Goal: Book appointment/travel/reservation

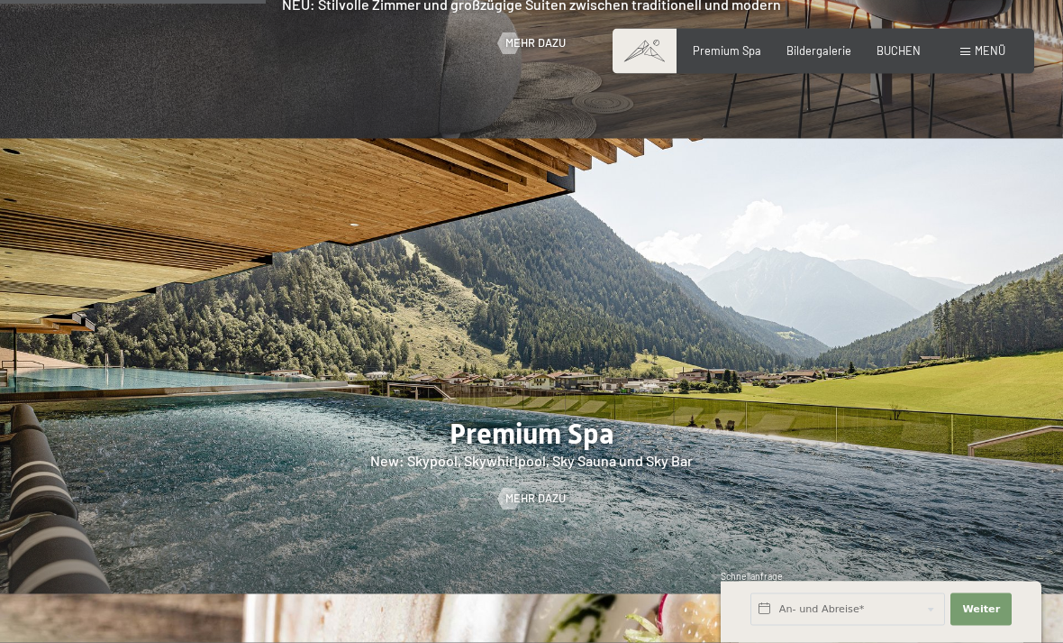
scroll to position [1829, 0]
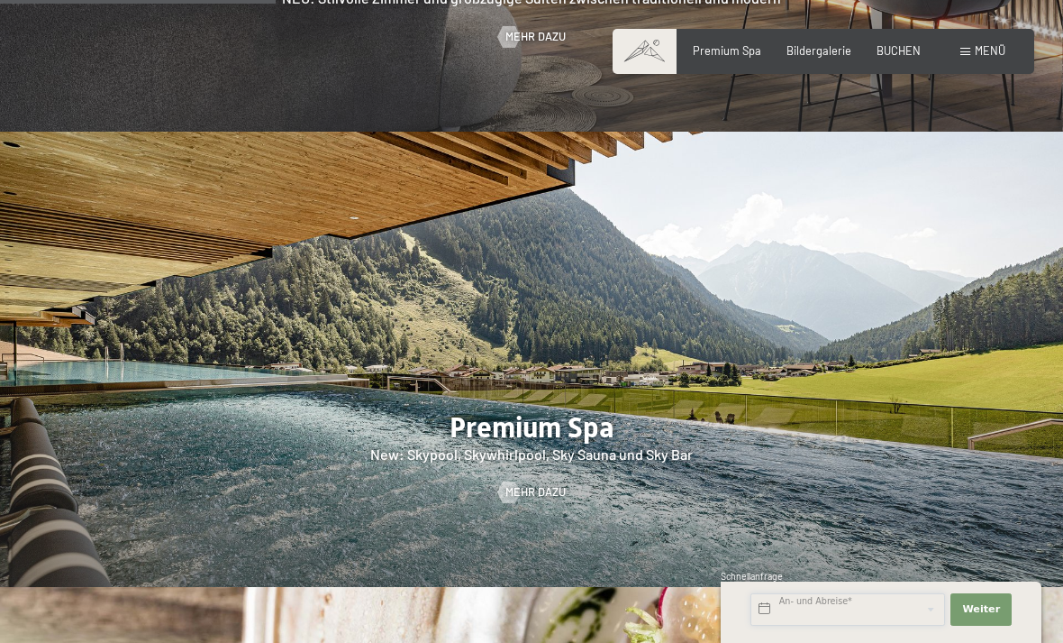
click at [823, 625] on input "text" at bounding box center [848, 609] width 195 height 32
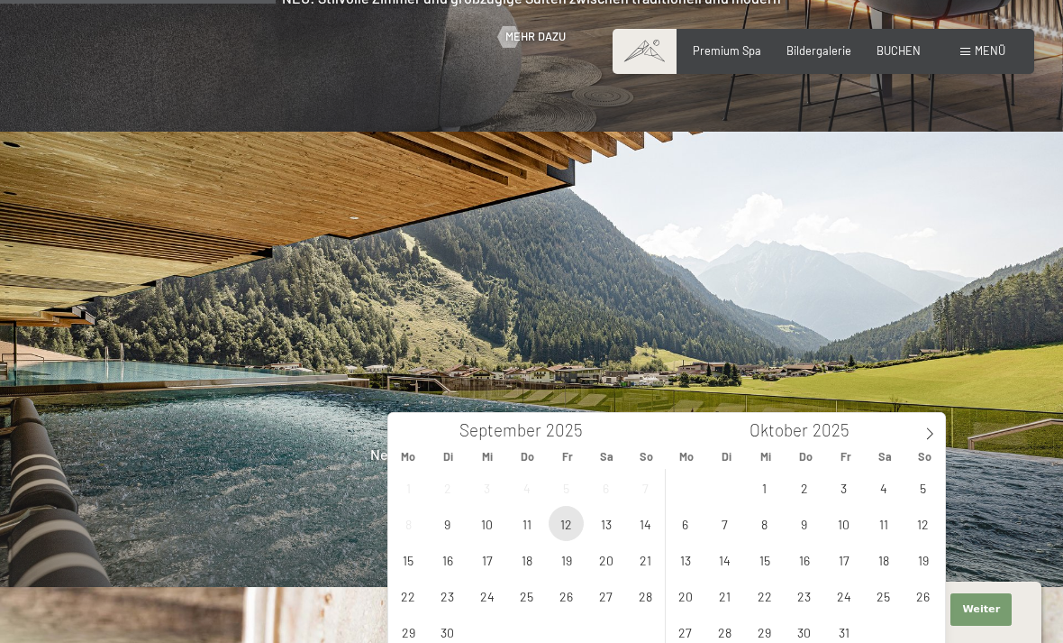
click at [571, 522] on span "12" at bounding box center [566, 523] width 35 height 35
click at [449, 557] on span "16" at bounding box center [447, 559] width 35 height 35
type input "Fr. 12.09.2025 - Di. 16.09.2025"
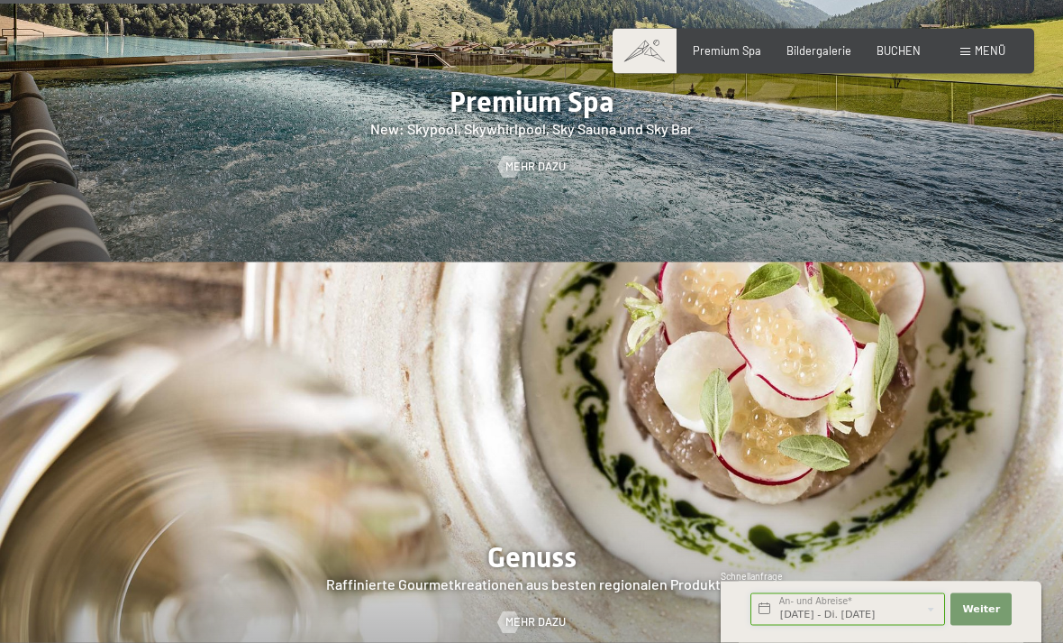
scroll to position [2160, 0]
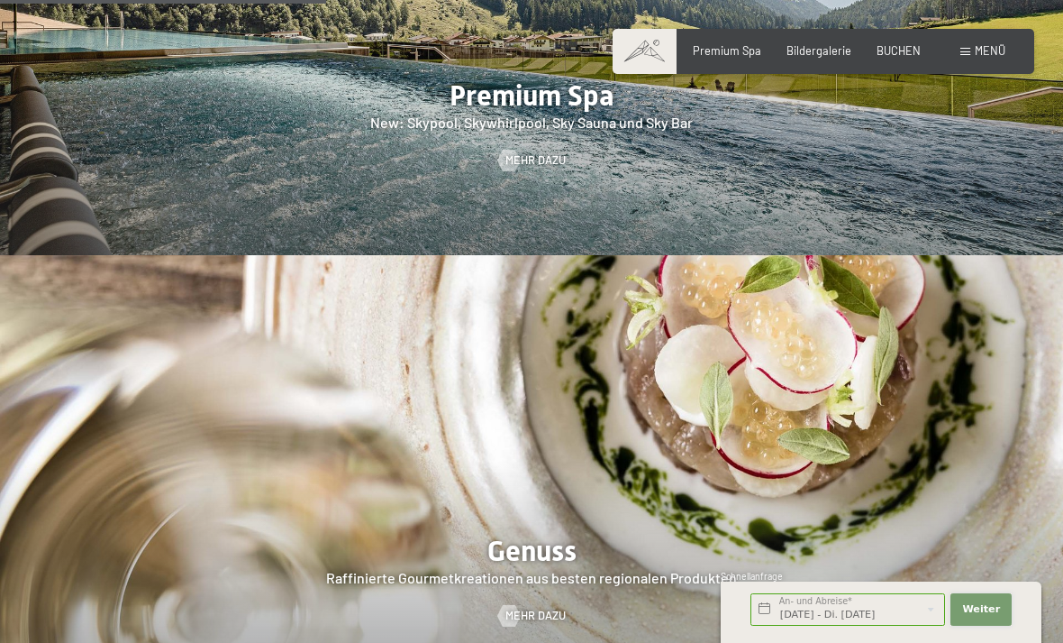
click at [993, 616] on span "Weiter" at bounding box center [982, 609] width 38 height 14
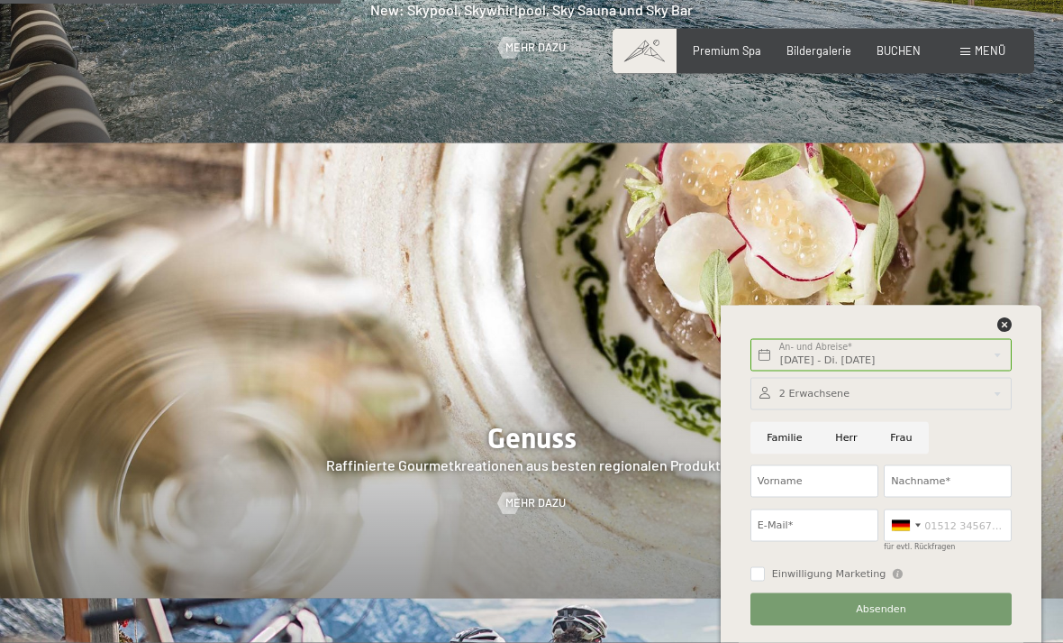
scroll to position [2284, 0]
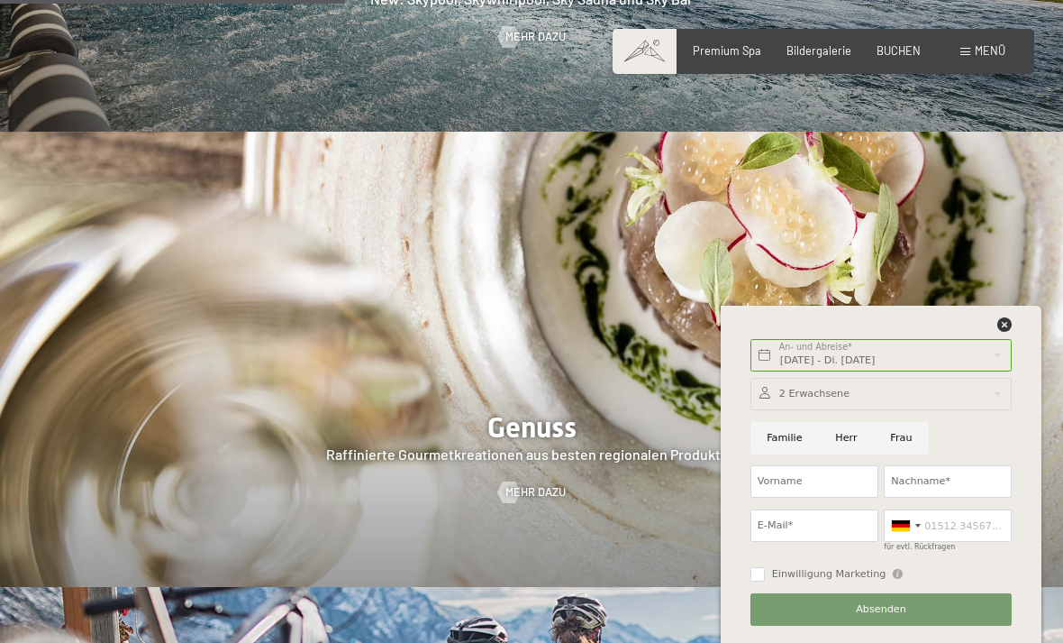
click at [1014, 340] on div at bounding box center [882, 328] width 268 height 23
click at [1009, 370] on div "Fr. 12.09.2025 - Di. 16.09.2025 An- und Abreise* 4 Nächte Weiter Adressfelder a…" at bounding box center [881, 474] width 285 height 337
click at [1007, 332] on icon at bounding box center [1005, 324] width 14 height 14
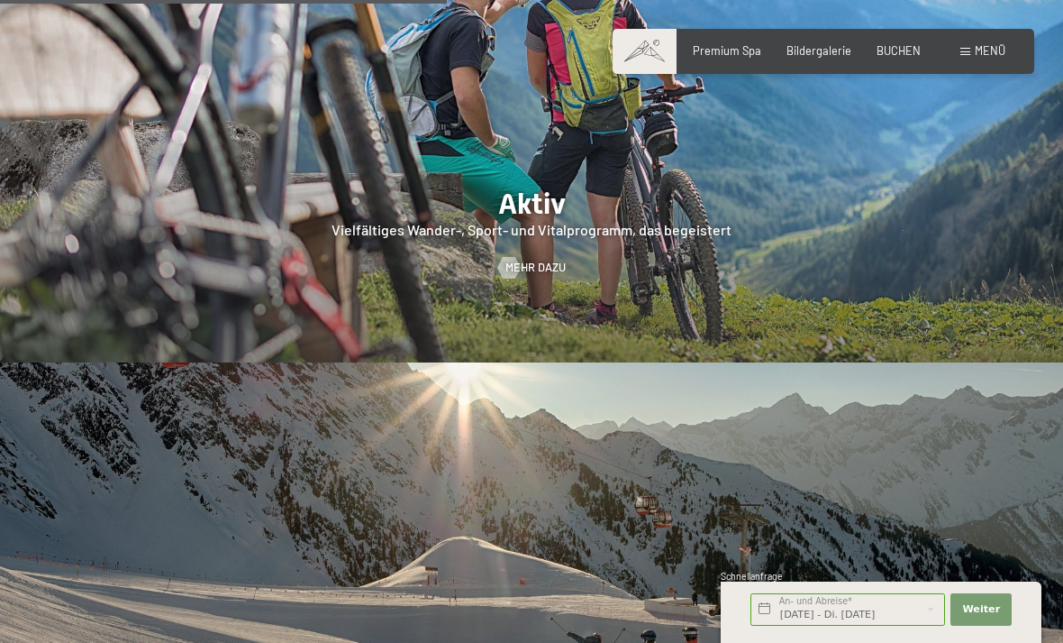
scroll to position [2979, 0]
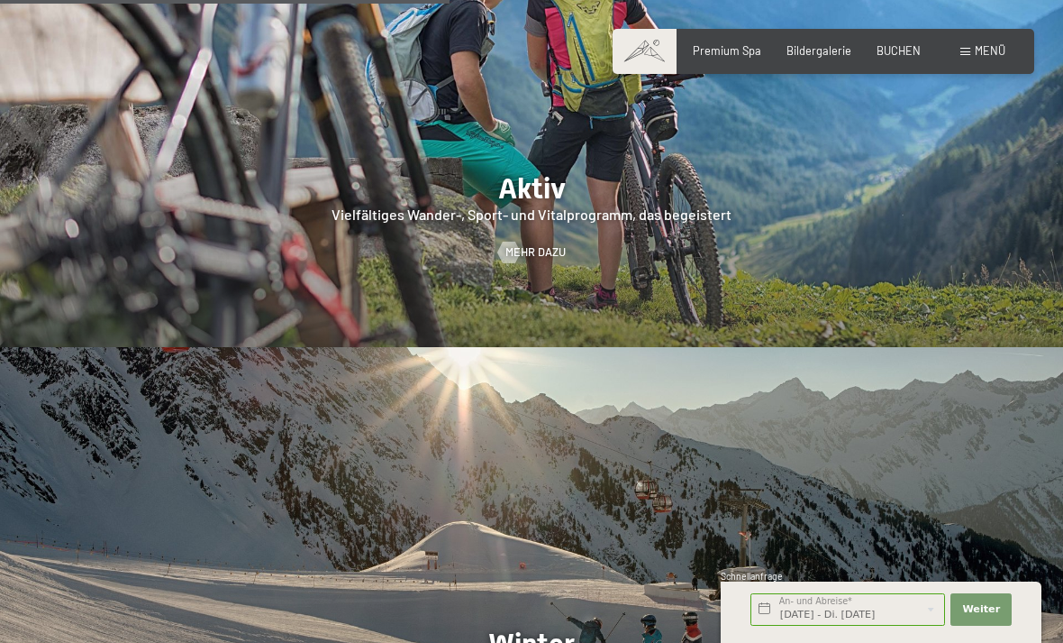
click at [906, 43] on div "Buchen Anfragen Premium Spa Bildergalerie BUCHEN Menü DE IT EN Gutschein Bilder…" at bounding box center [824, 51] width 364 height 16
click at [890, 56] on div "BUCHEN" at bounding box center [899, 51] width 44 height 16
click at [899, 54] on span "BUCHEN" at bounding box center [899, 50] width 44 height 14
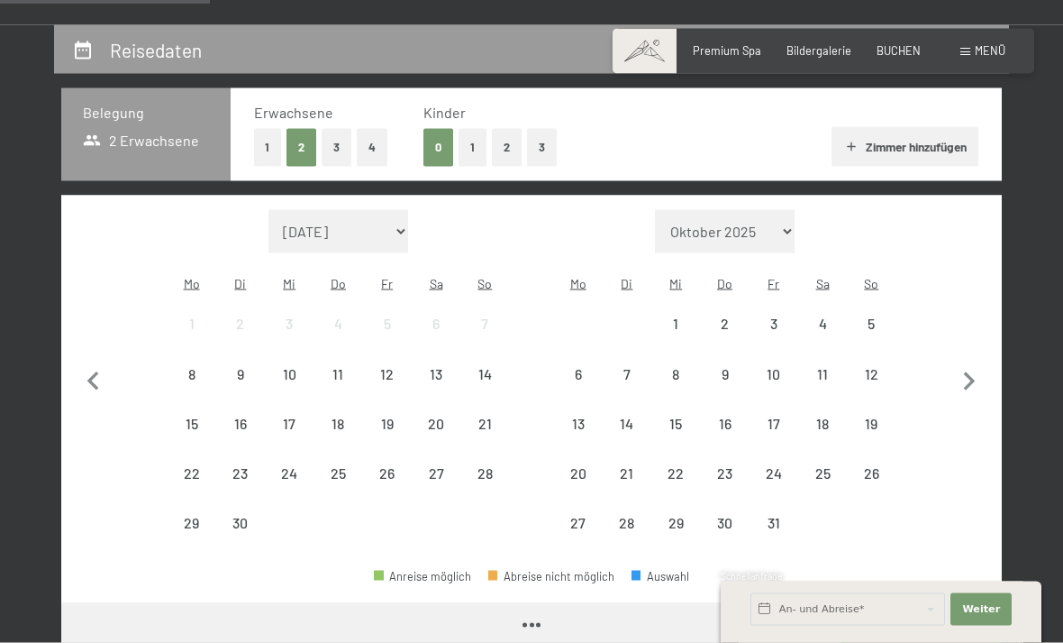
scroll to position [318, 0]
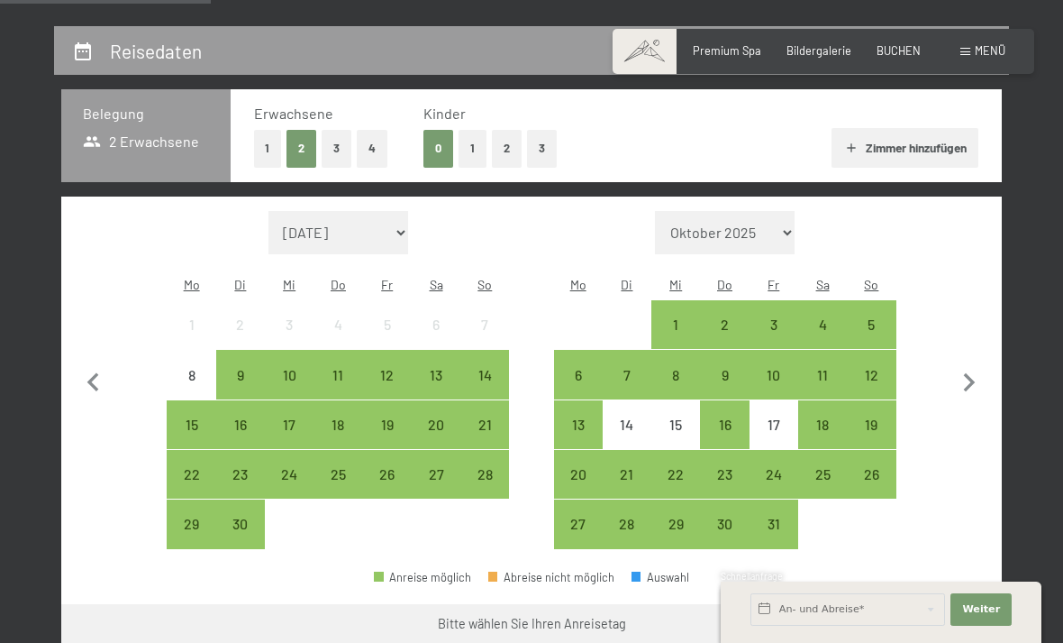
click at [390, 368] on div "12" at bounding box center [387, 390] width 45 height 45
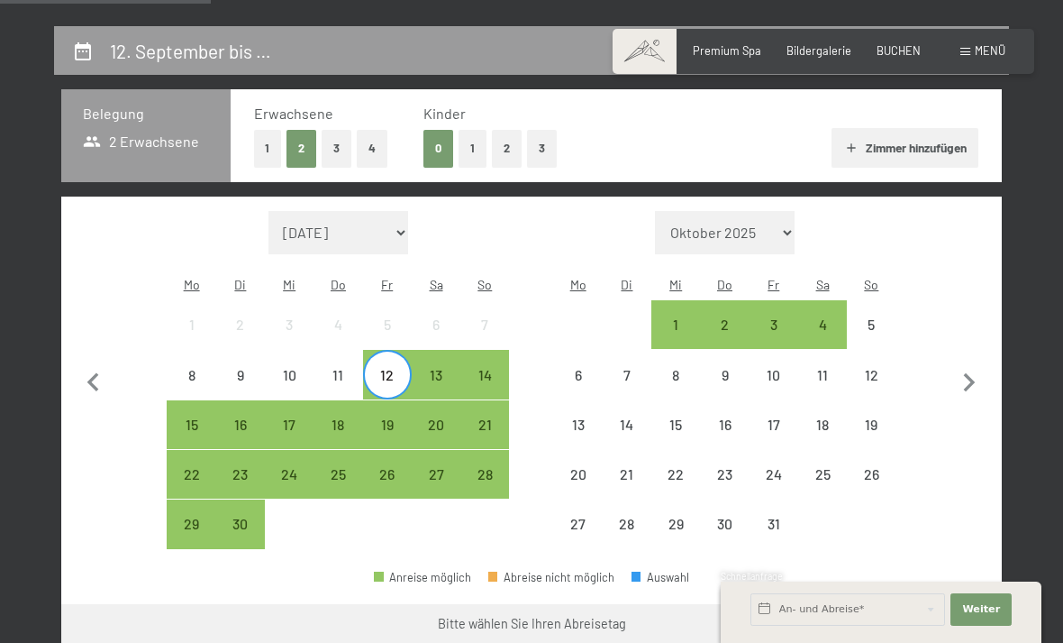
click at [243, 417] on div "16" at bounding box center [240, 439] width 45 height 45
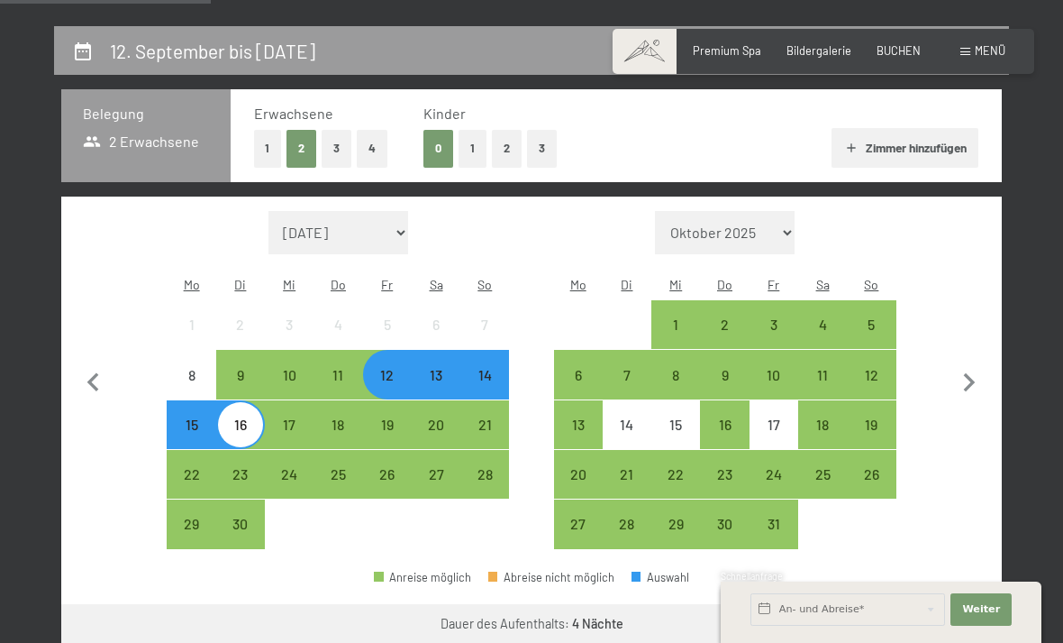
click at [923, 605] on button "Weiter zu „Zimmer“" at bounding box center [921, 625] width 161 height 43
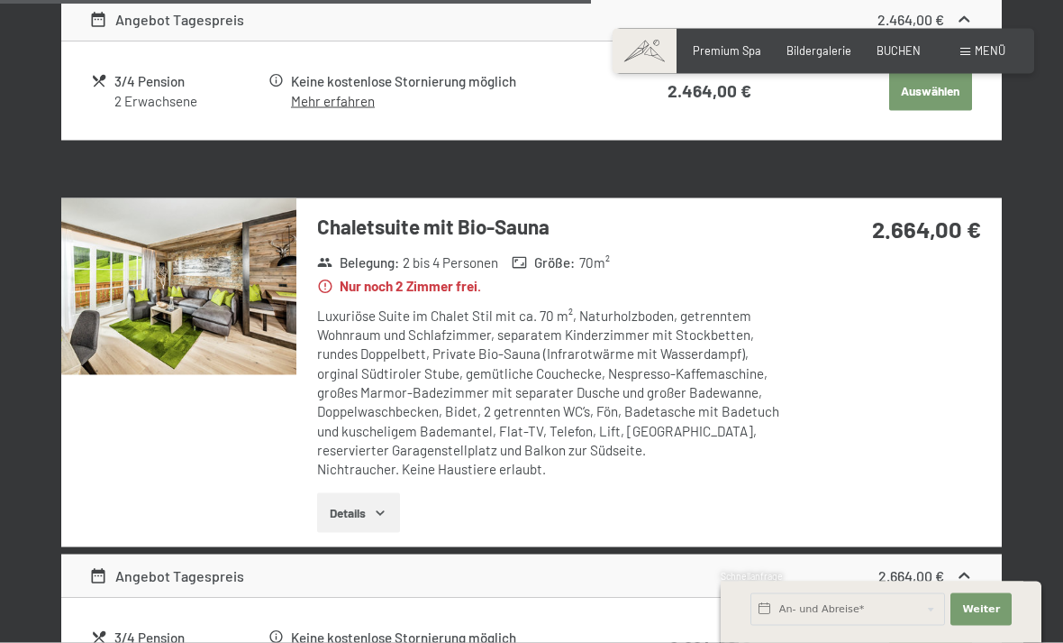
scroll to position [2364, 0]
